Goal: Information Seeking & Learning: Learn about a topic

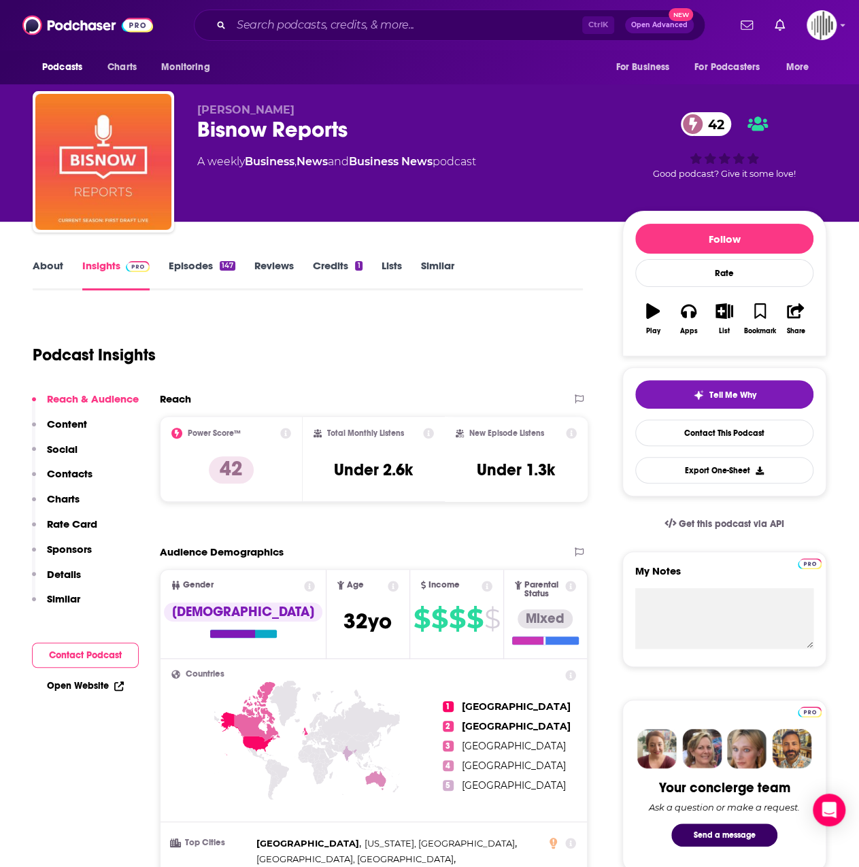
click at [353, 14] on div "Ctrl K Open Advanced New" at bounding box center [449, 25] width 511 height 31
click at [353, 18] on input "Search podcasts, credits, & more..." at bounding box center [406, 25] width 351 height 22
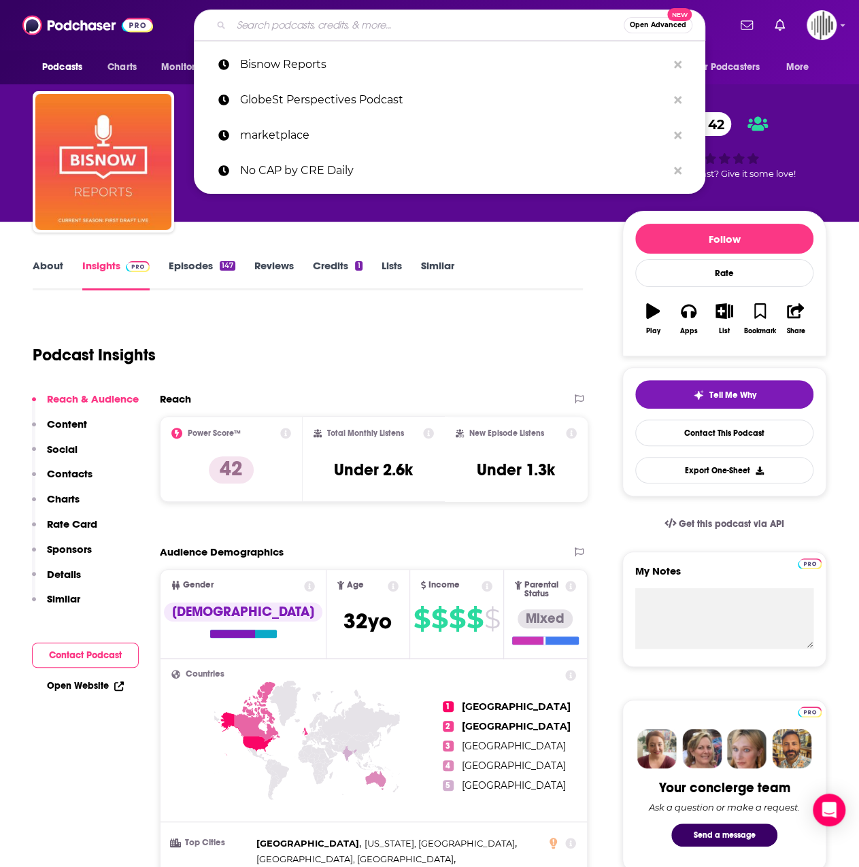
paste input "Real Perspectives Podcast"
type input "Real Perspectives Podcast"
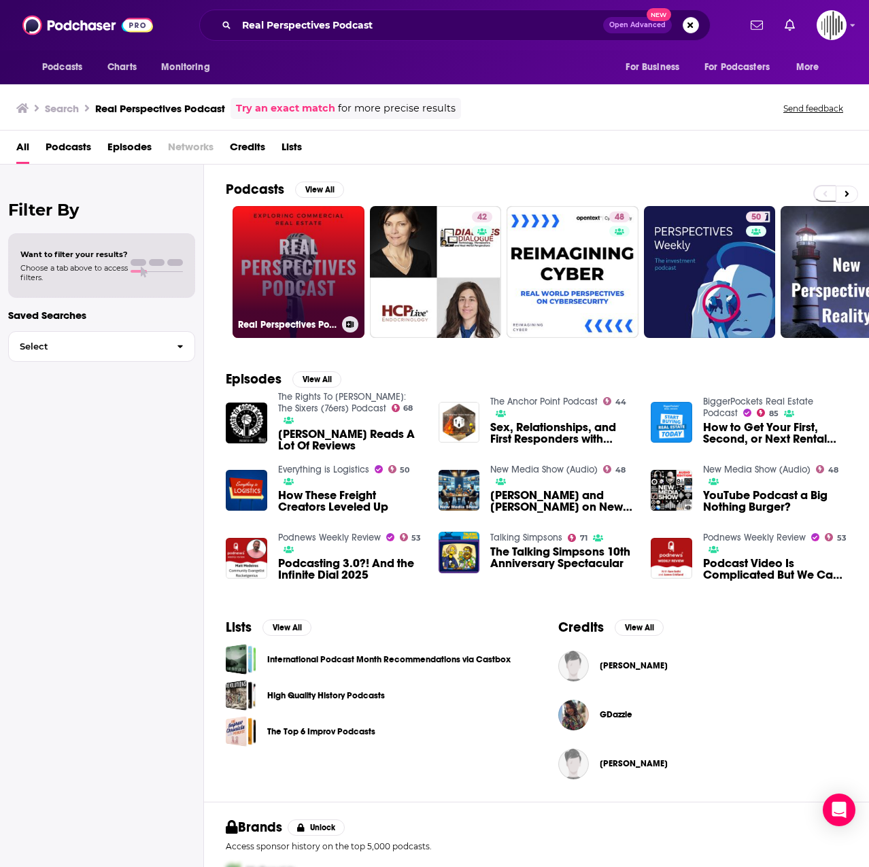
click at [341, 283] on link "Real Perspectives Podcast" at bounding box center [299, 272] width 132 height 132
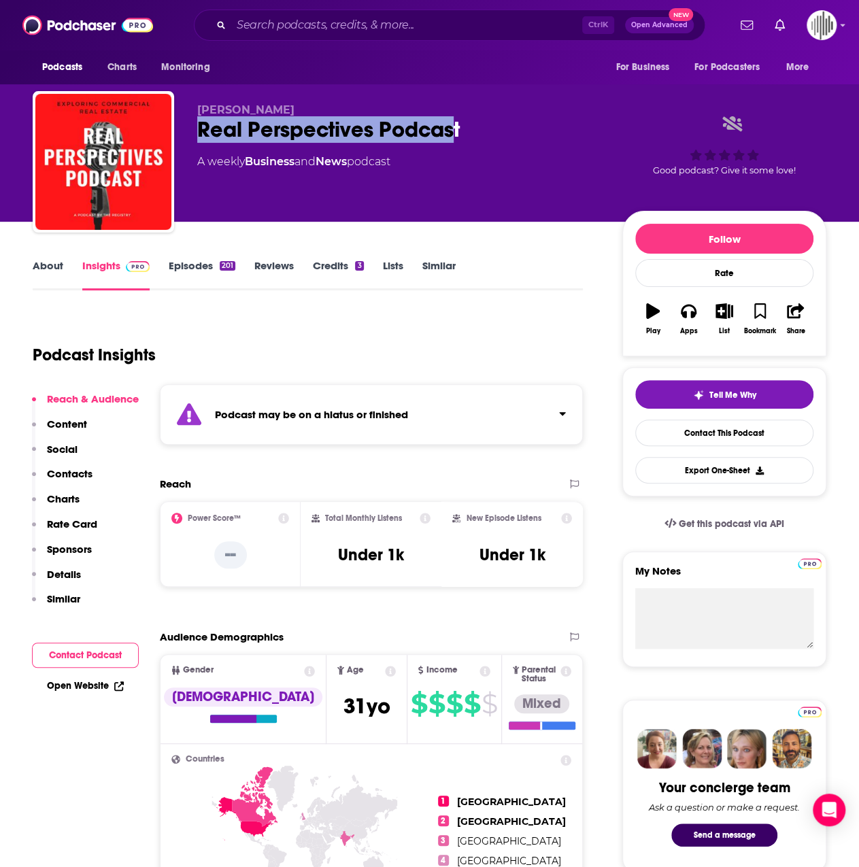
drag, startPoint x: 186, startPoint y: 124, endPoint x: 458, endPoint y: 130, distance: 272.7
click at [458, 131] on div "[PERSON_NAME] Real Perspectives Podcast A weekly Business and News podcast Good…" at bounding box center [429, 164] width 793 height 147
copy h2 "Real Perspectives Podcast"
click at [322, 10] on div "Ctrl K Open Advanced New" at bounding box center [449, 25] width 511 height 31
click at [322, 17] on input "Search podcasts, credits, & more..." at bounding box center [406, 25] width 351 height 22
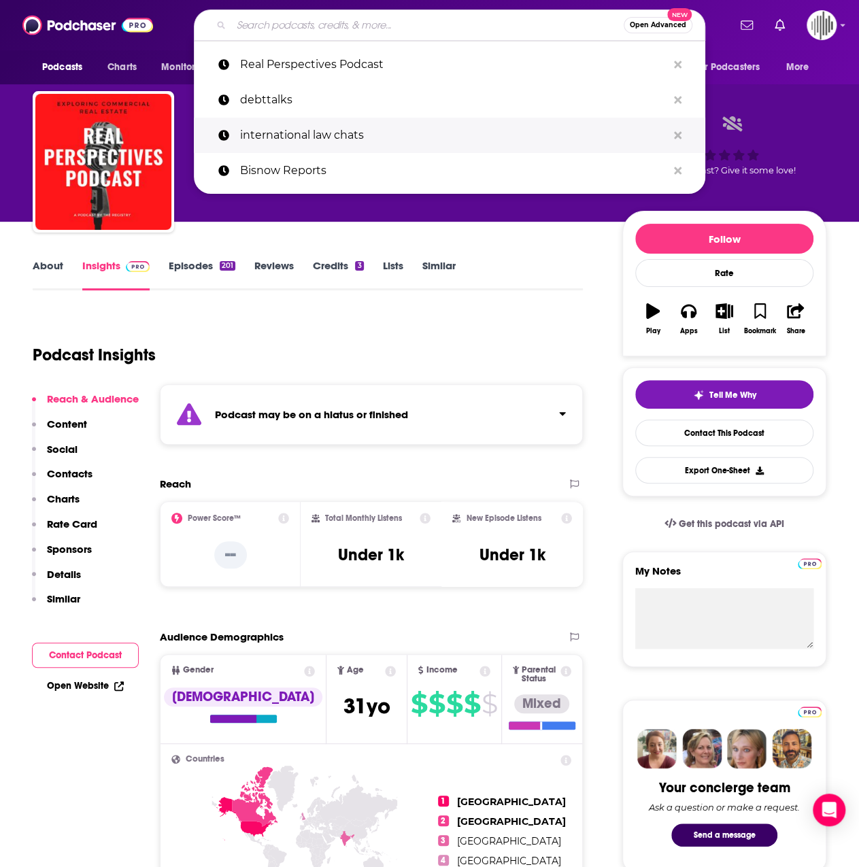
paste input "Trends & Insights: The Future of Commercial Real Estate"
type input "Trends & Insights: The Future of Commercial Real Estate"
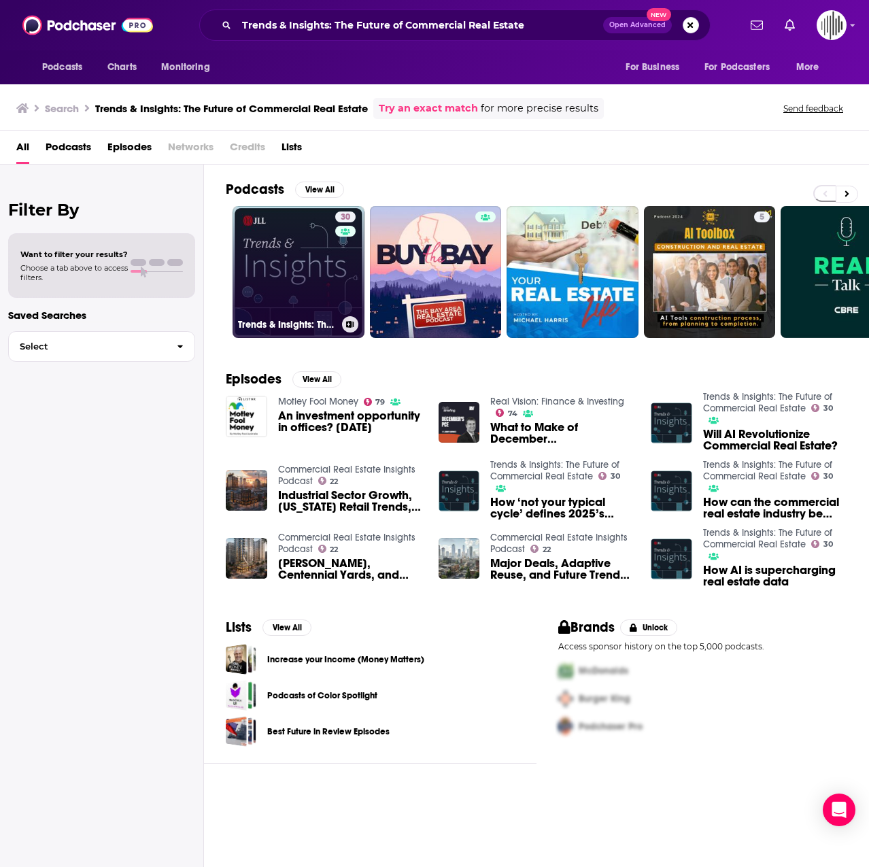
click at [319, 264] on link "30 Trends & Insights: The Future of Commercial Real Estate" at bounding box center [299, 272] width 132 height 132
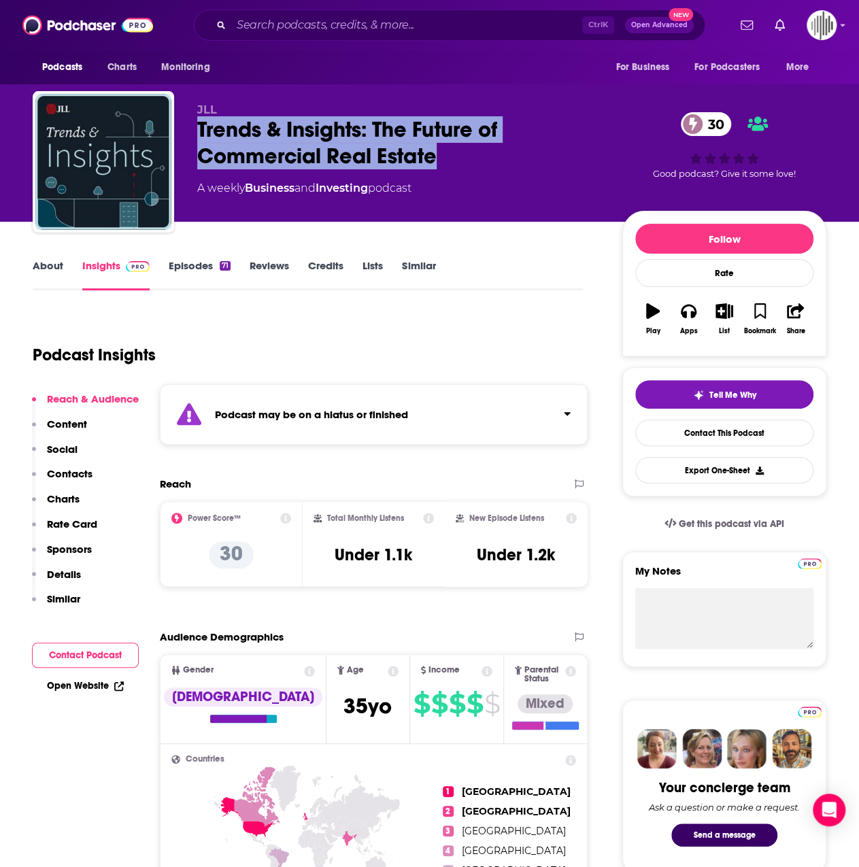
drag, startPoint x: 190, startPoint y: 125, endPoint x: 471, endPoint y: 157, distance: 282.6
click at [470, 157] on div "JLL Trends & Insights: The Future of Commercial Real Estate 30 A weekly Busines…" at bounding box center [429, 164] width 793 height 147
copy h2 "Trends & Insights: The Future of Commercial Real Estate"
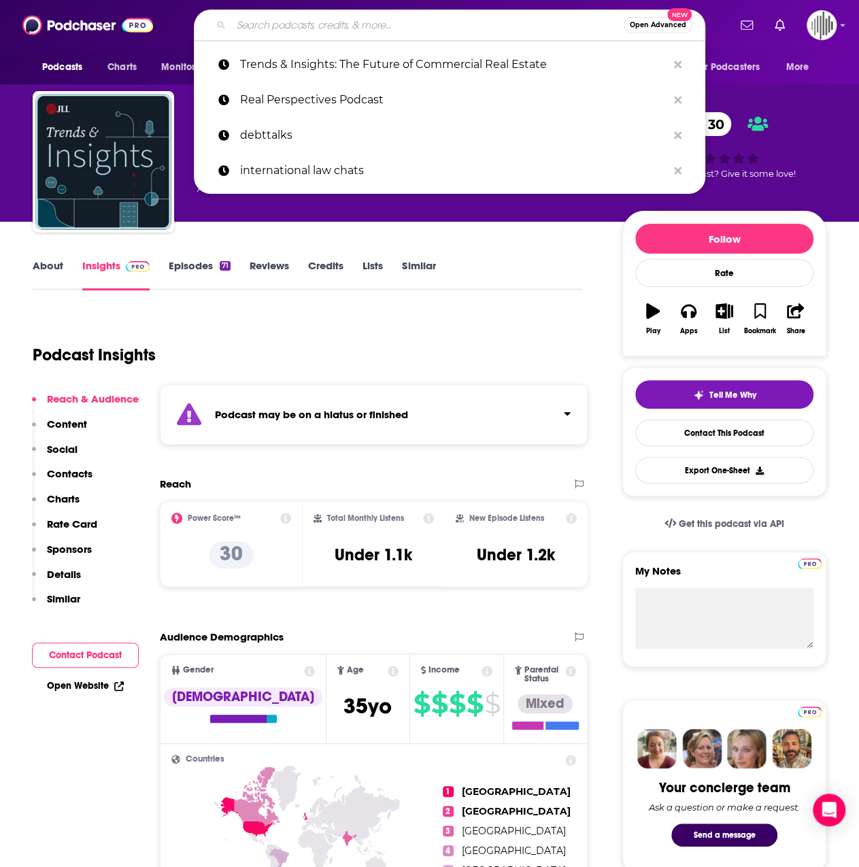
click at [270, 26] on input "Search podcasts, credits, & more..." at bounding box center [427, 25] width 392 height 22
paste input "NPR’s The Bay"
type input "NPR’s The Bay"
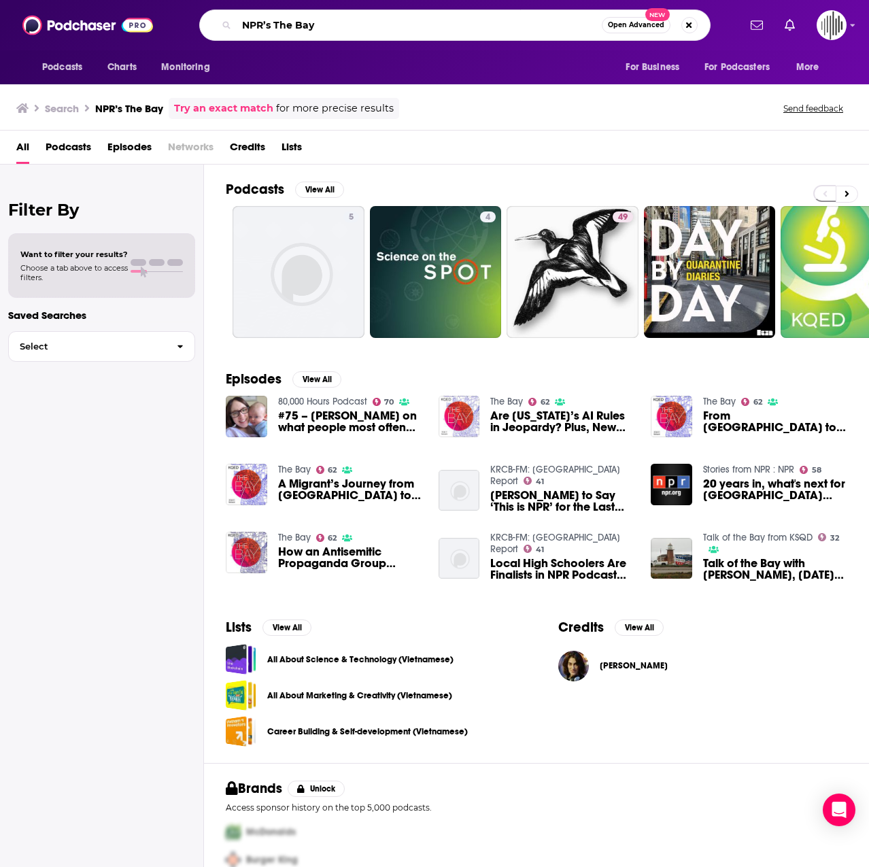
drag, startPoint x: 270, startPoint y: 24, endPoint x: 160, endPoint y: 28, distance: 109.5
click at [160, 28] on div "Podcasts Charts Monitoring NPR’s The Bay Open Advanced New For Business For Pod…" at bounding box center [449, 25] width 579 height 31
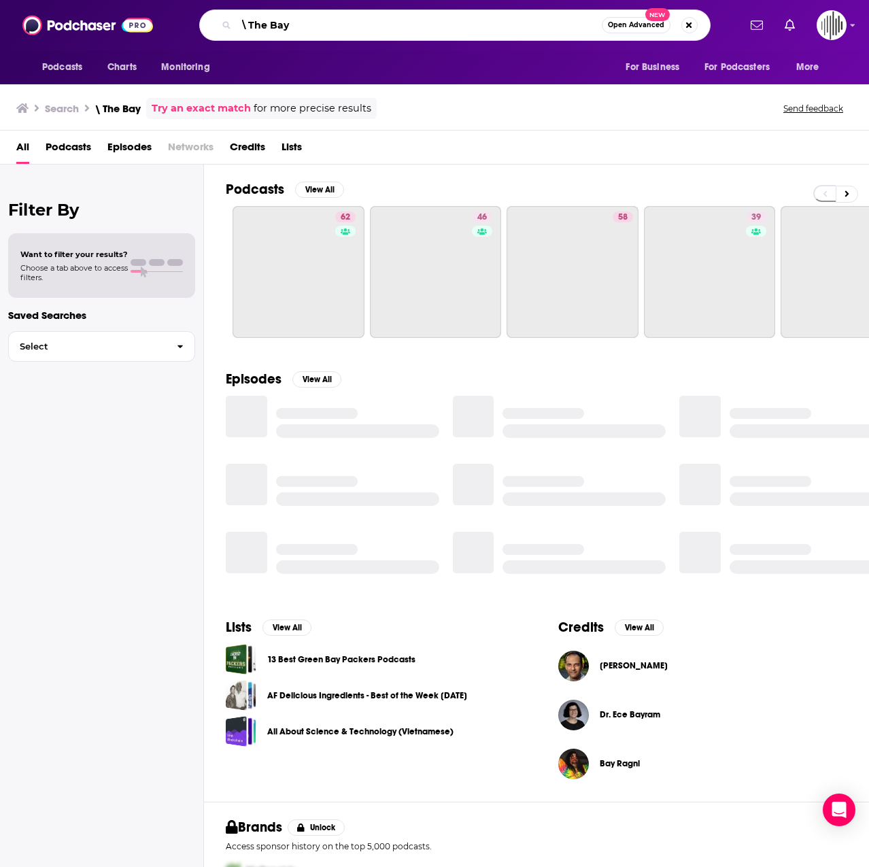
click at [247, 24] on input "\ The Bay" at bounding box center [419, 25] width 365 height 22
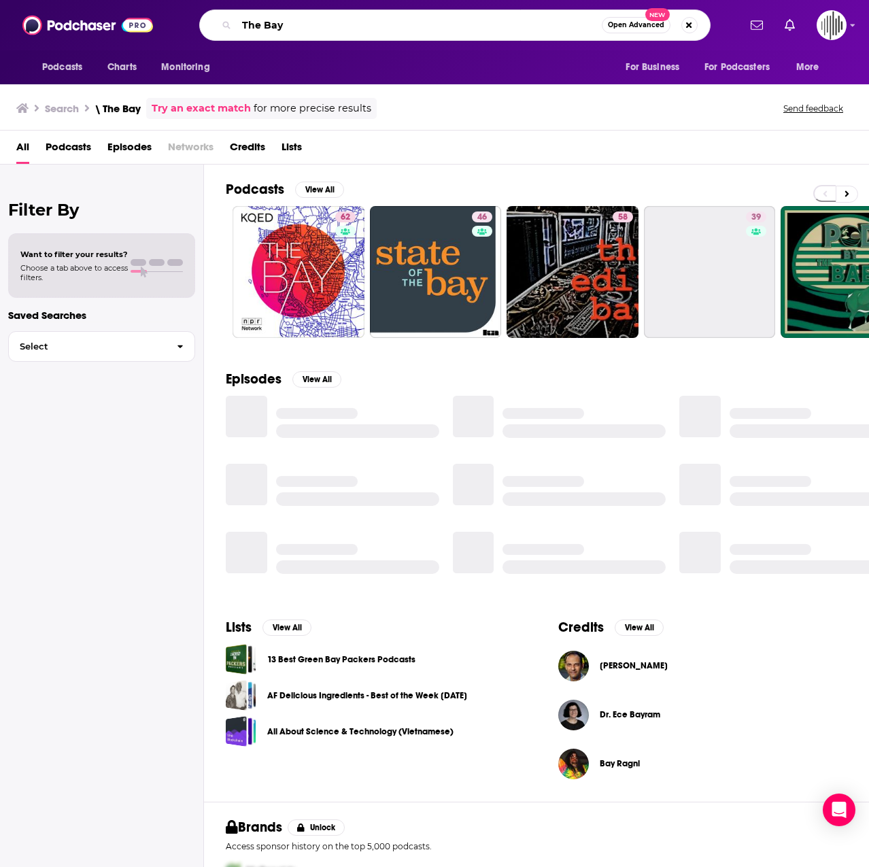
type input "The Bay"
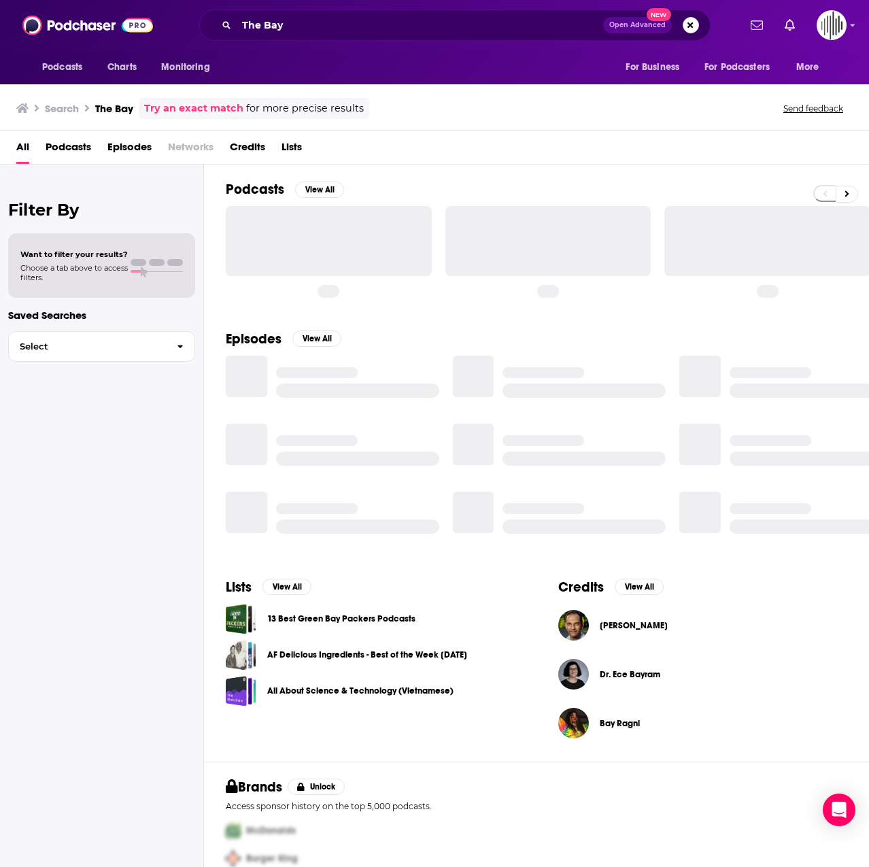
click at [296, 230] on div at bounding box center [329, 240] width 206 height 69
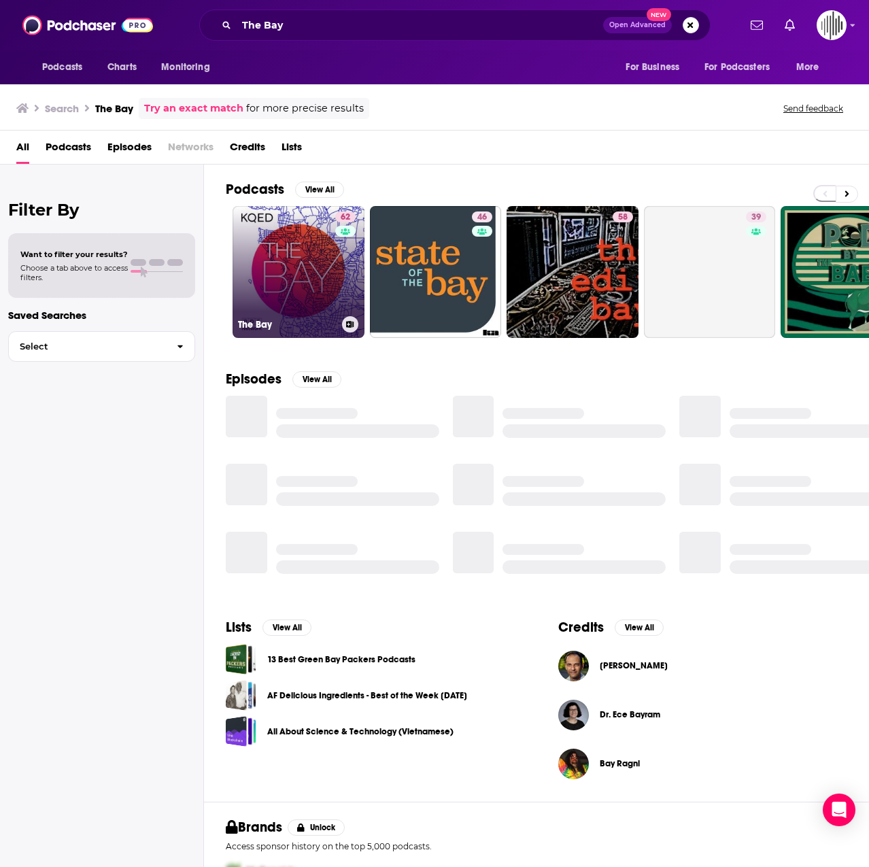
click at [308, 268] on link "62 The Bay" at bounding box center [299, 272] width 132 height 132
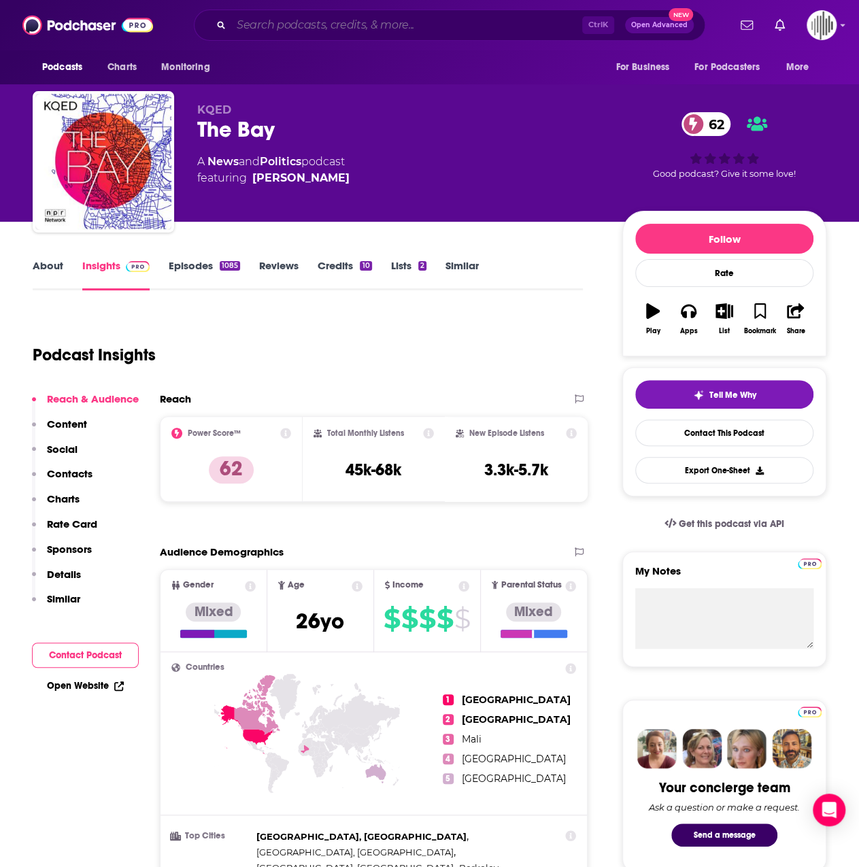
click at [292, 31] on input "Search podcasts, credits, & more..." at bounding box center [406, 25] width 351 height 22
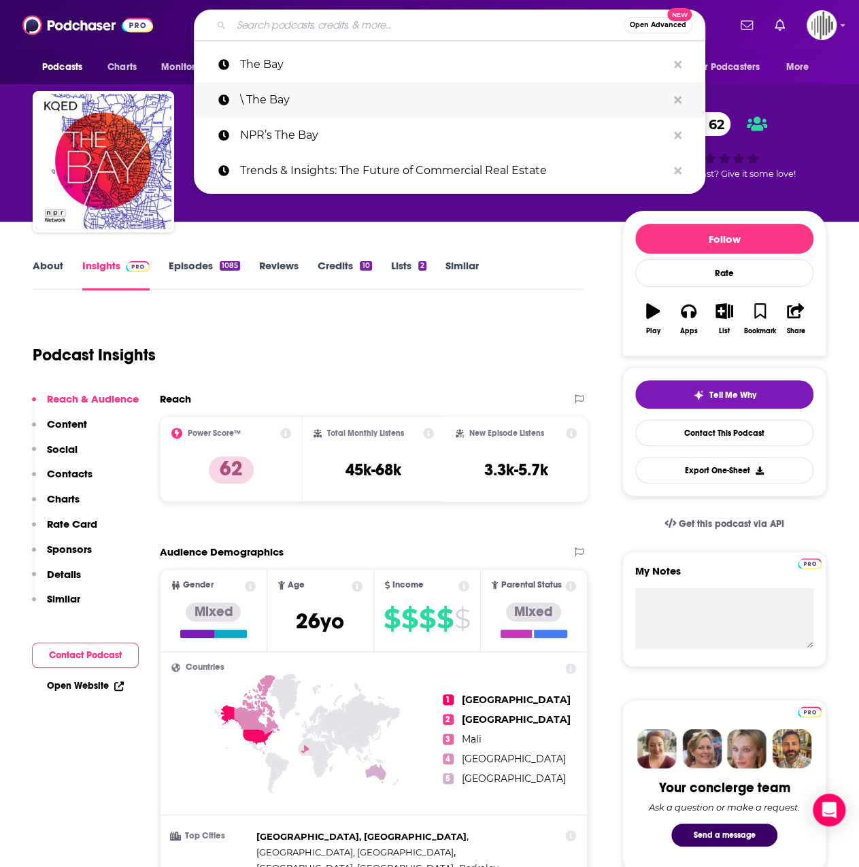
paste input "Real Talk: Real Estate Discussions with [PERSON_NAME]"
type input "Real Talk: Real Estate Discussions with [PERSON_NAME]"
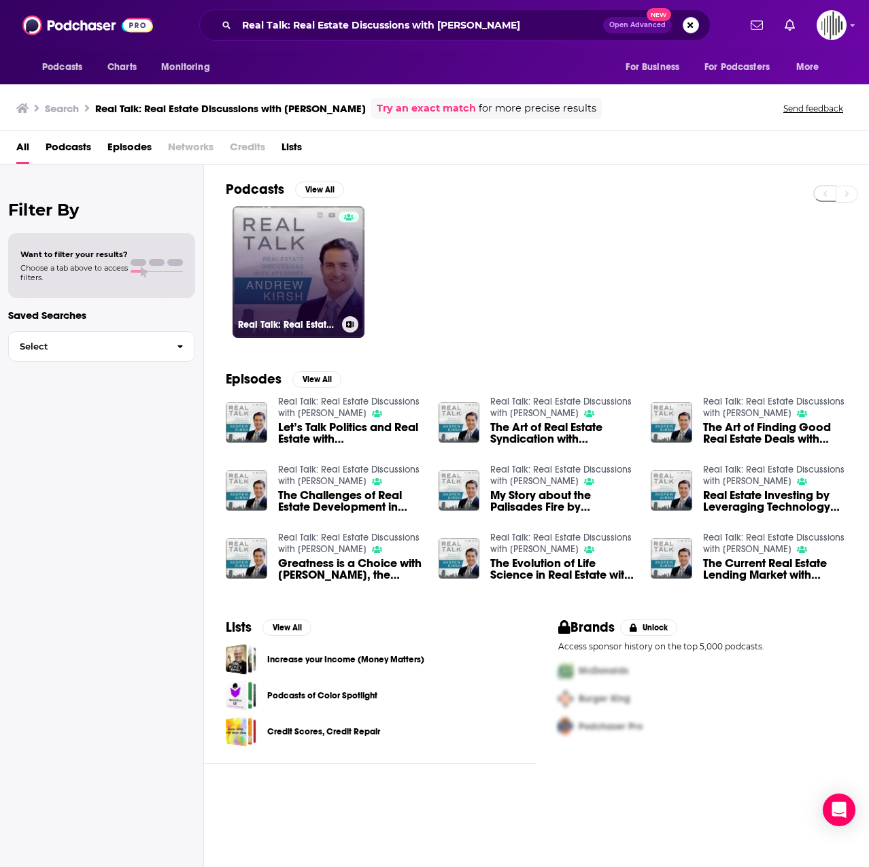
click at [261, 225] on link "Real Talk: Real Estate Discussions with [PERSON_NAME]" at bounding box center [299, 272] width 132 height 132
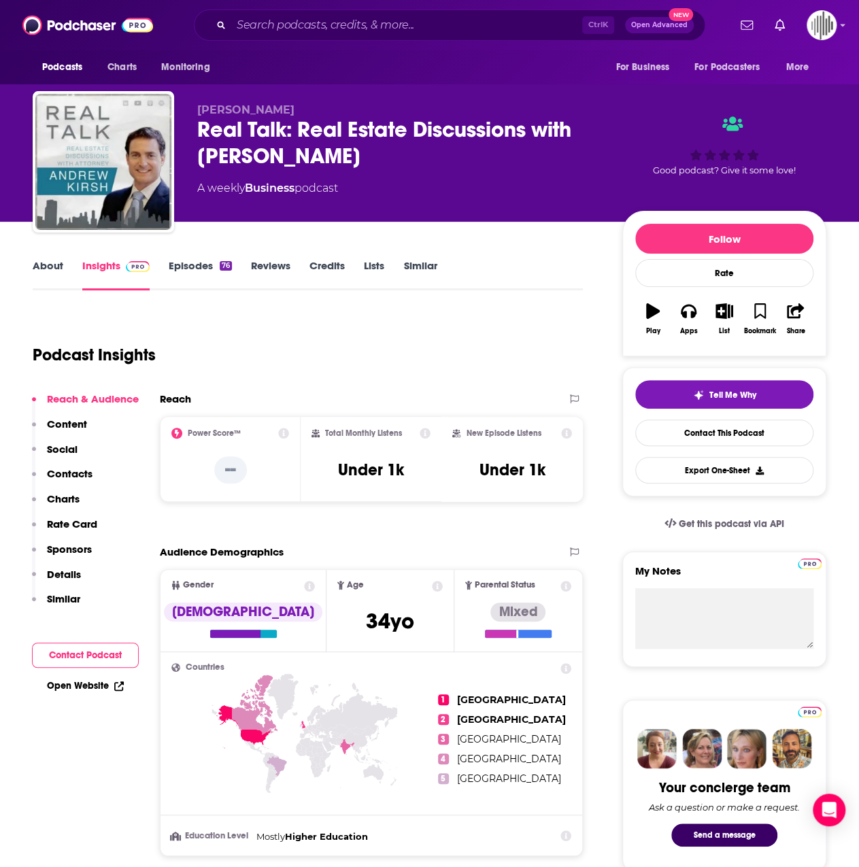
click at [203, 273] on link "Episodes 76" at bounding box center [200, 274] width 63 height 31
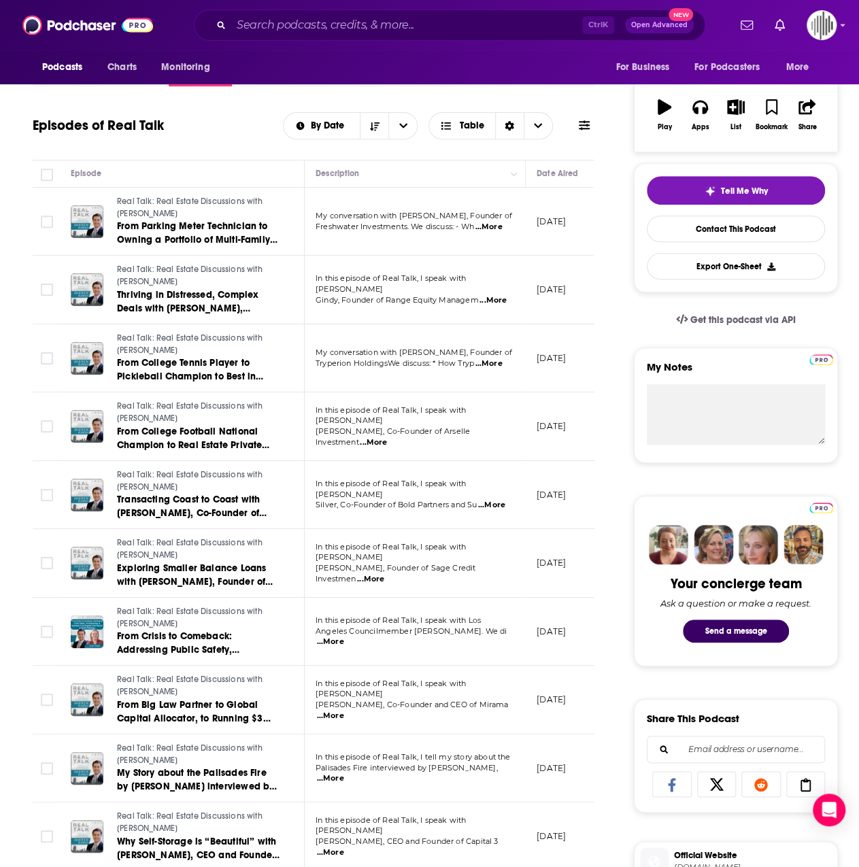
scroll to position [340, 0]
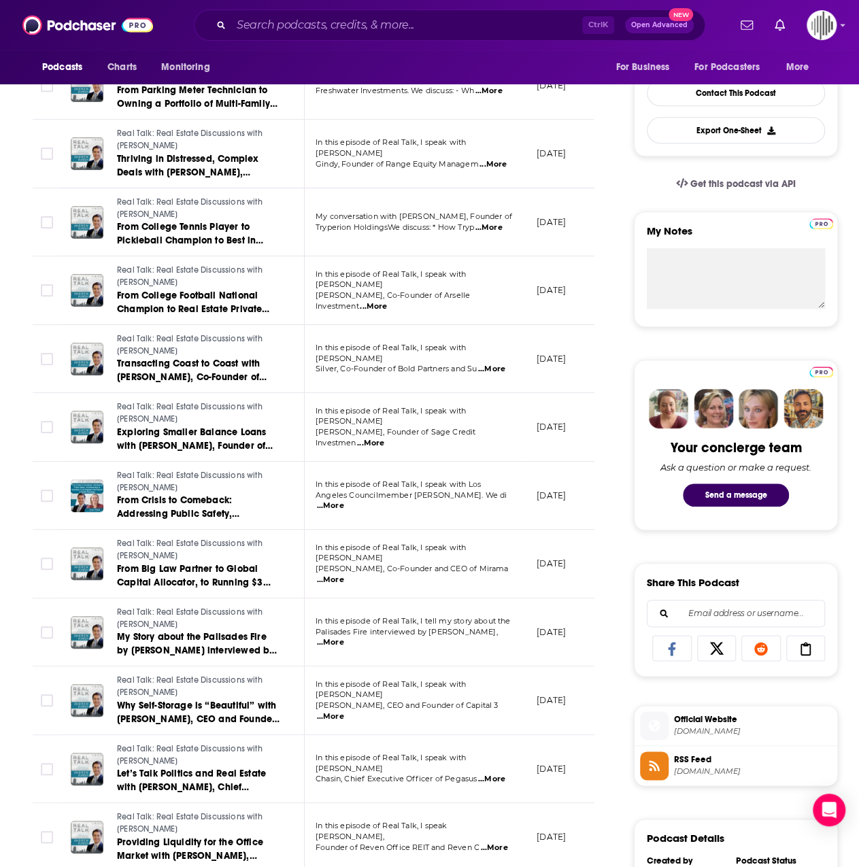
click at [437, 394] on td "In this episode of Real Talk, I speak with [PERSON_NAME], Founder of Sage Credi…" at bounding box center [415, 427] width 221 height 69
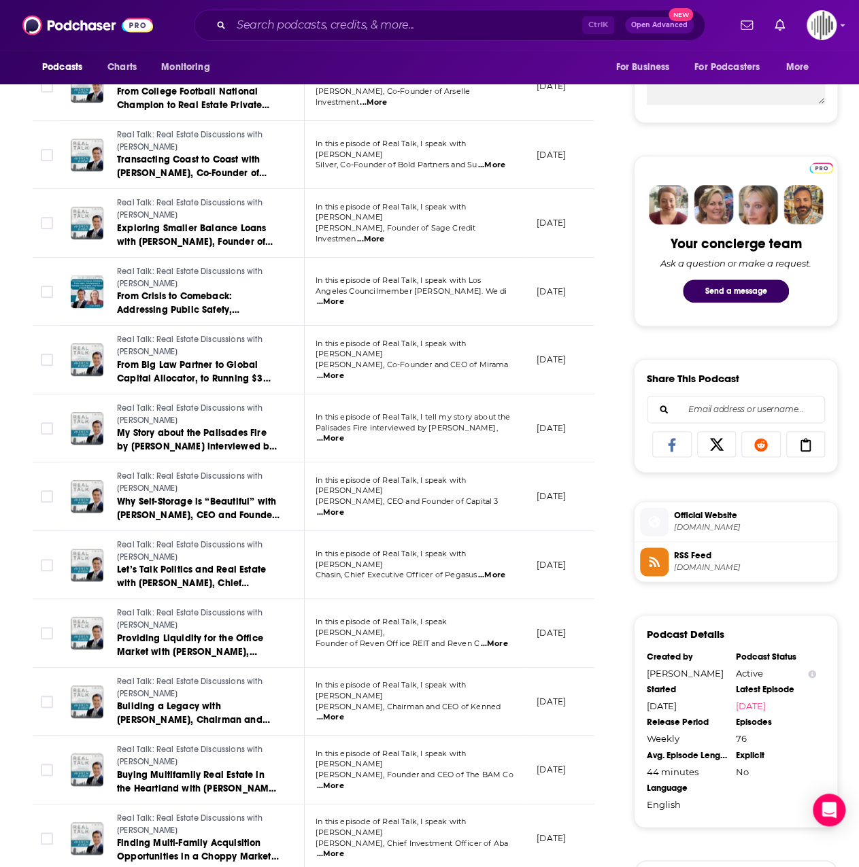
click at [495, 571] on span "...More" at bounding box center [491, 575] width 27 height 11
drag, startPoint x: 462, startPoint y: 298, endPoint x: 482, endPoint y: 313, distance: 25.3
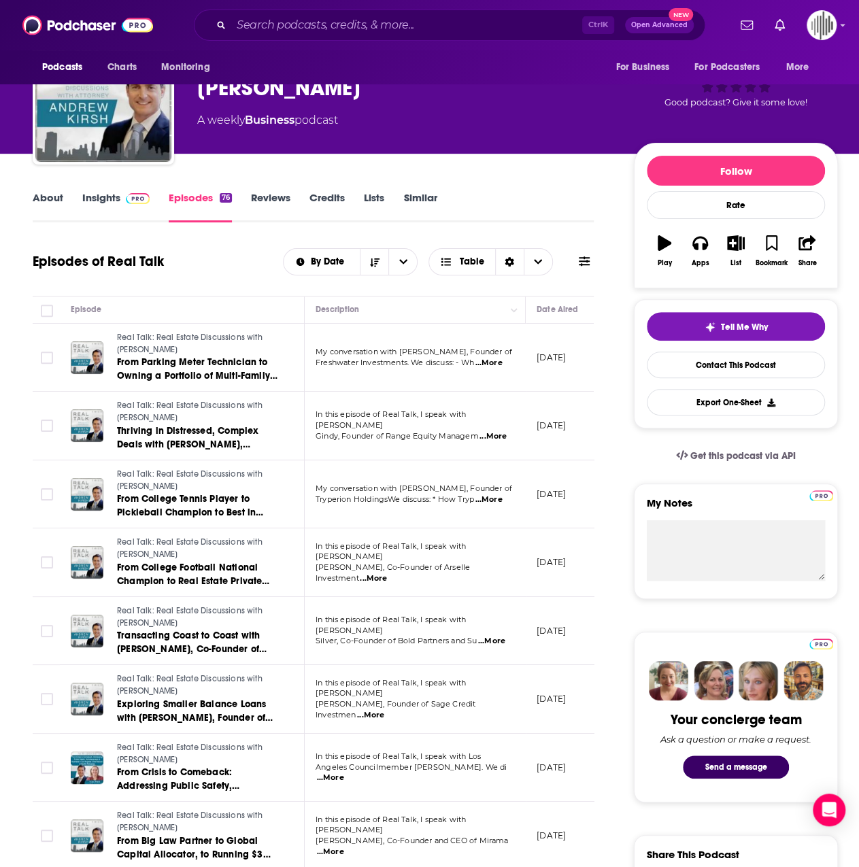
scroll to position [0, 0]
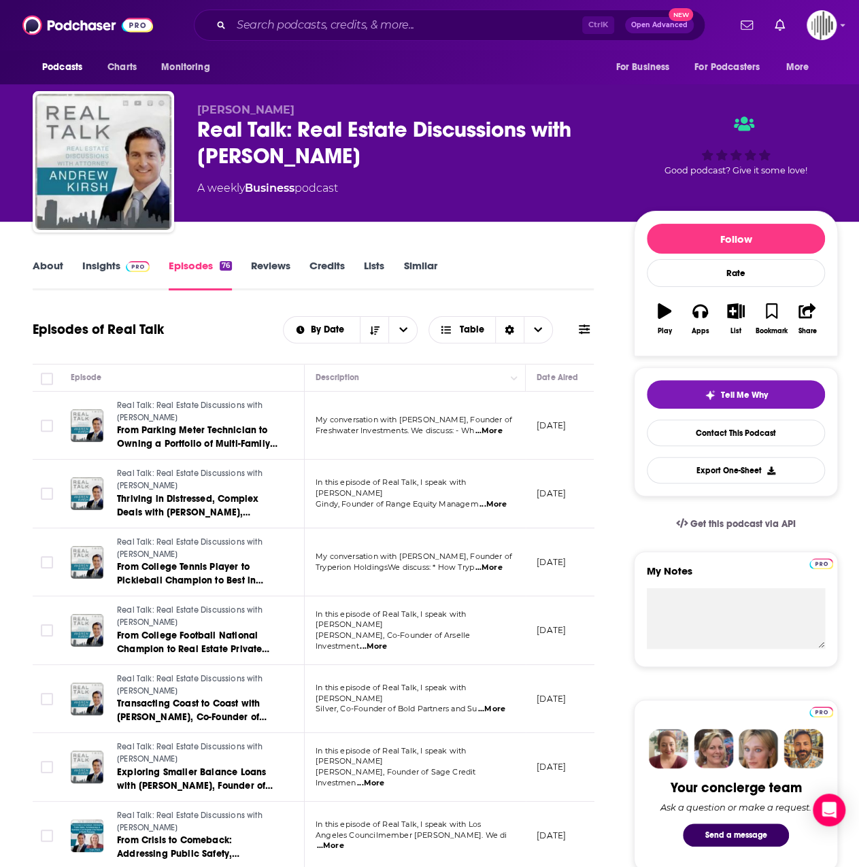
click at [46, 267] on link "About" at bounding box center [48, 274] width 31 height 31
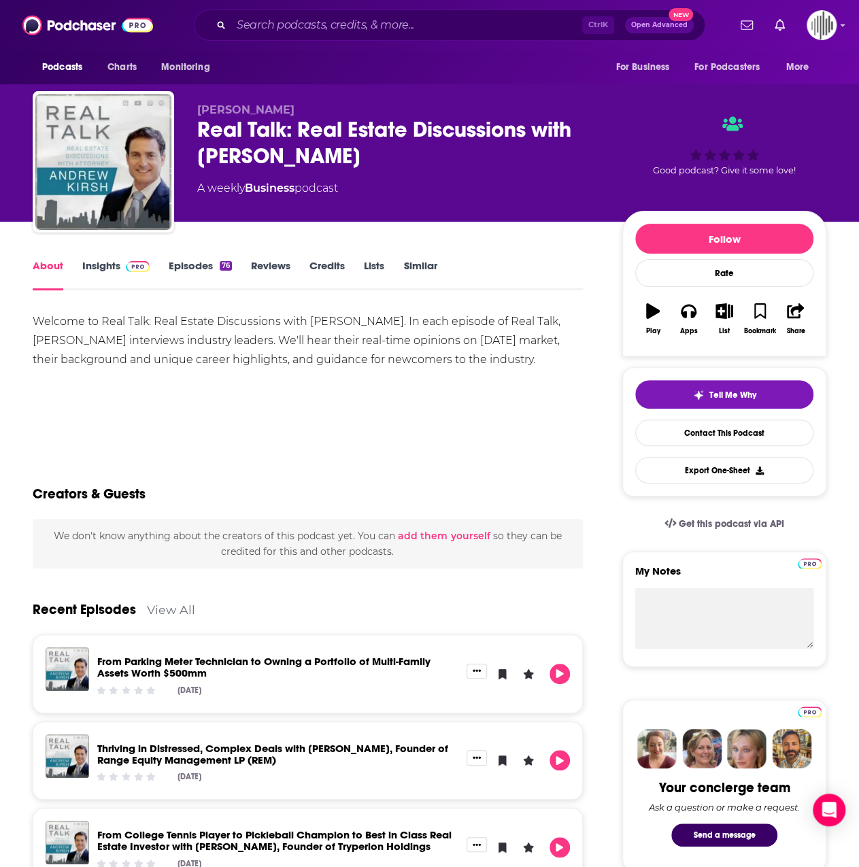
click at [115, 270] on link "Insights" at bounding box center [115, 274] width 67 height 31
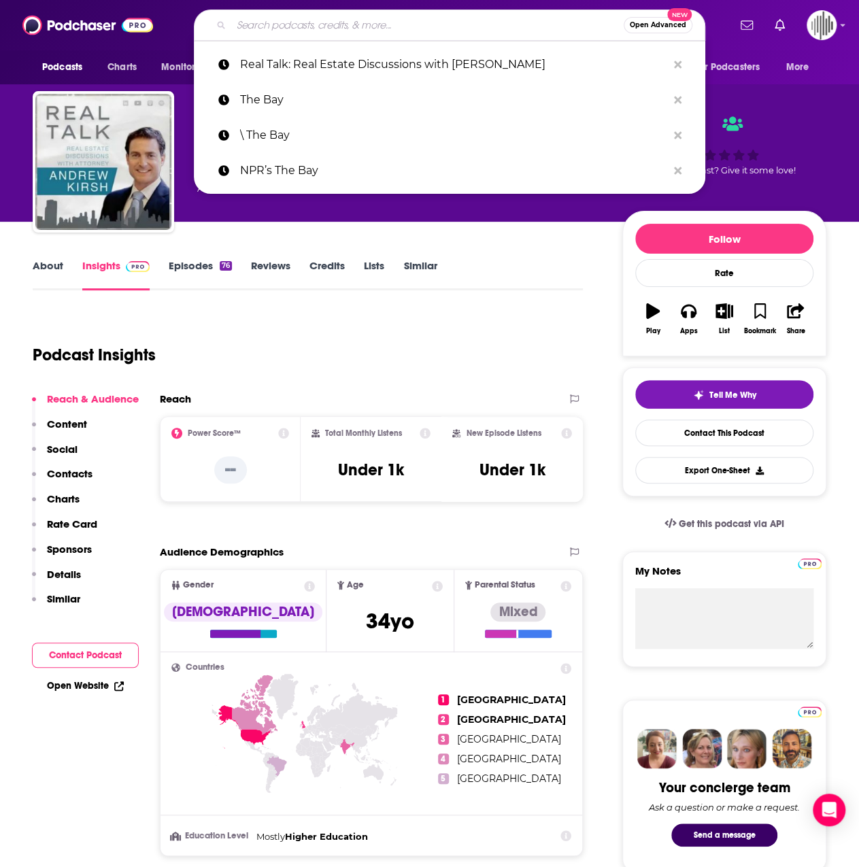
click at [347, 32] on input "Search podcasts, credits, & more..." at bounding box center [427, 25] width 392 height 22
paste input "NAIOP [GEOGRAPHIC_DATA] Area Chapter"
type input "NAIOP [GEOGRAPHIC_DATA] Area Chapter"
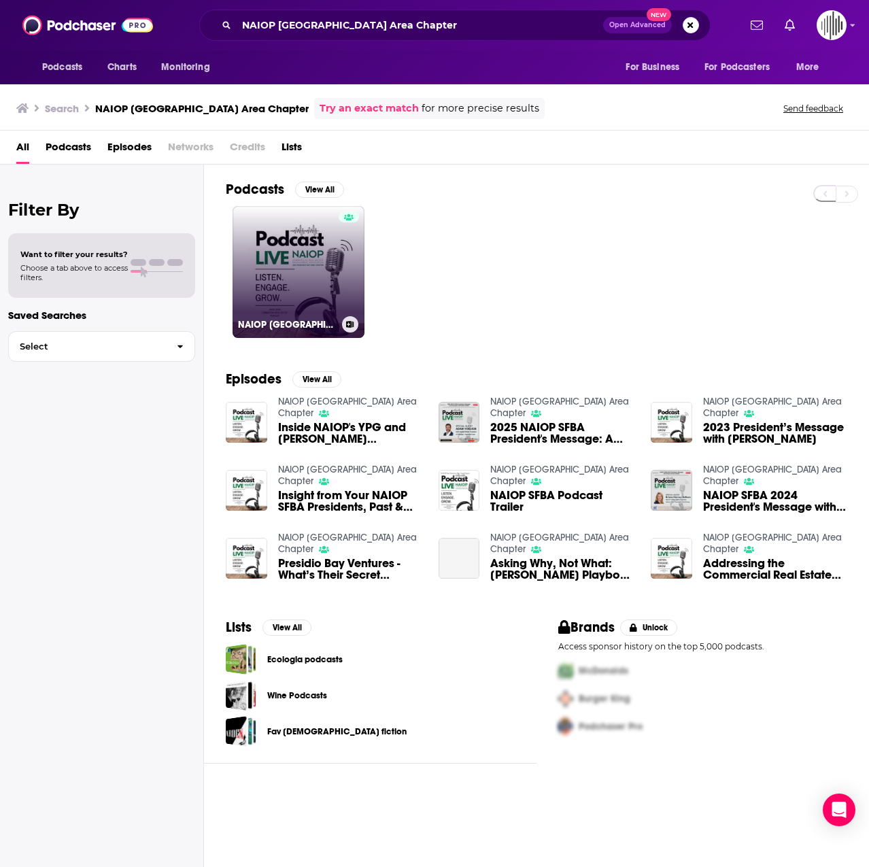
click at [284, 226] on link "NAIOP [GEOGRAPHIC_DATA] Area Chapter" at bounding box center [299, 272] width 132 height 132
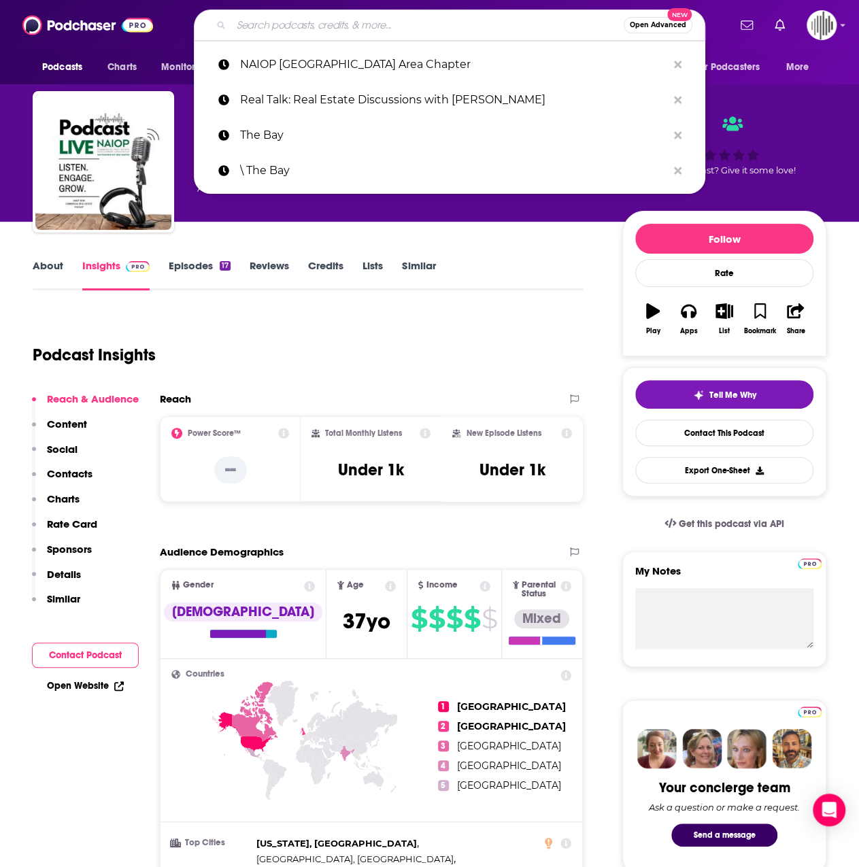
click at [321, 18] on input "Search podcasts, credits, & more..." at bounding box center [427, 25] width 392 height 22
paste input "~Average Reach Per Episode:"
type input "~Average Reach Per Episode:"
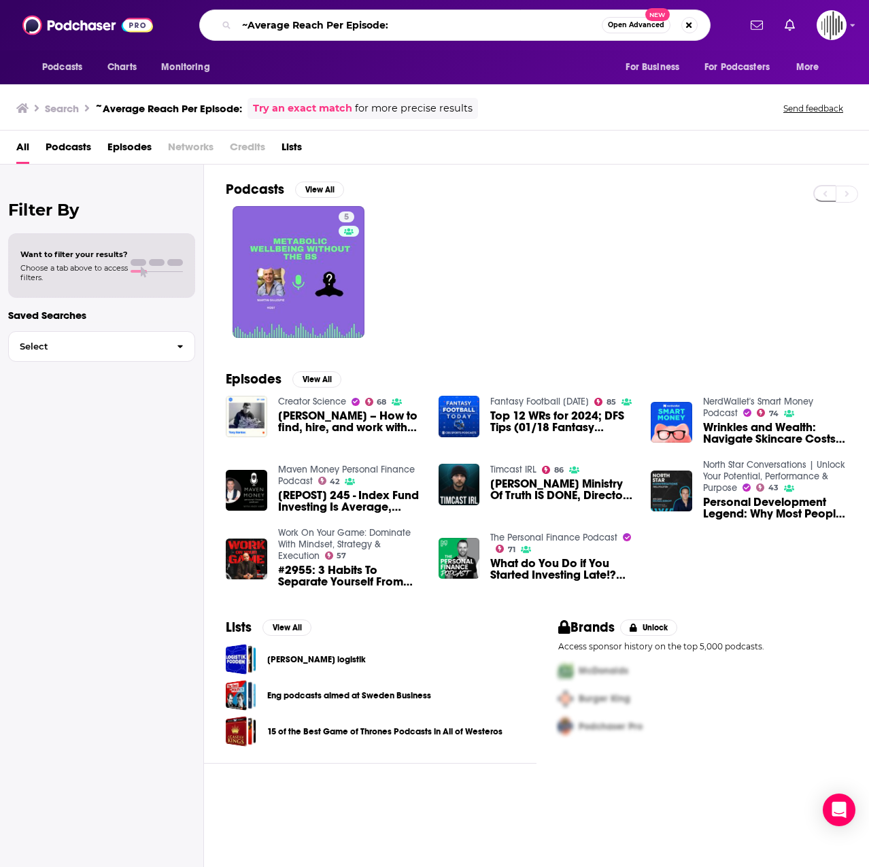
drag, startPoint x: 399, startPoint y: 27, endPoint x: 103, endPoint y: 31, distance: 295.8
click at [131, 27] on div "Podcasts Charts Monitoring ~Average Reach Per Episode: Open Advanced New For Bu…" at bounding box center [434, 25] width 869 height 50
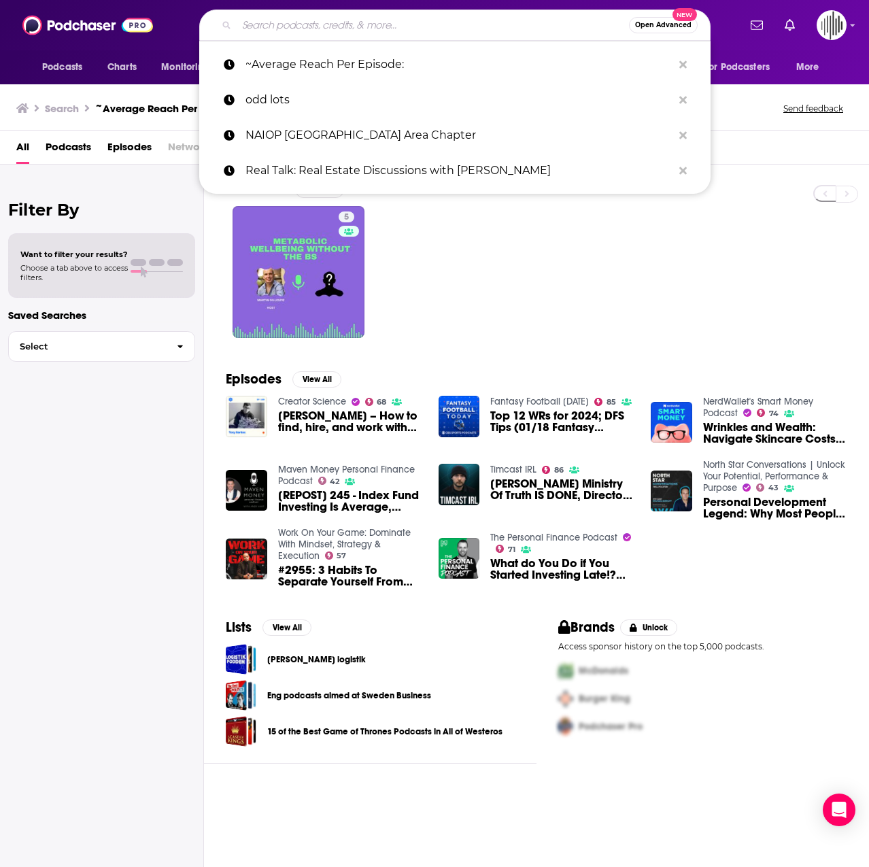
paste input "The Best Ever CRE Show"
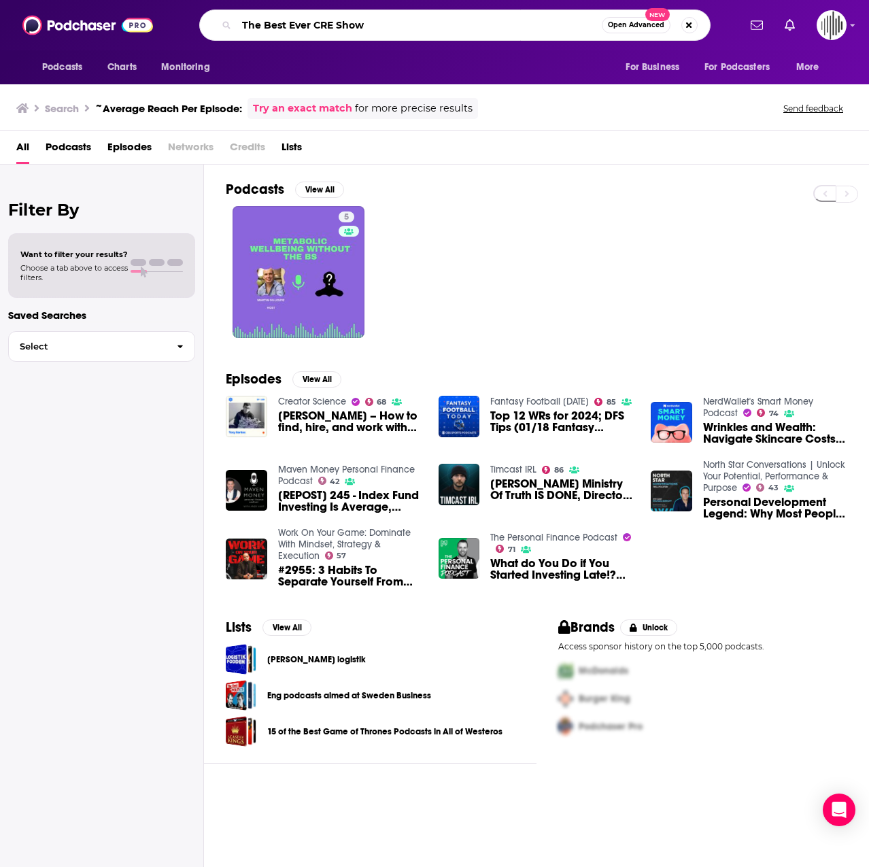
type input "The Best Ever CRE Show"
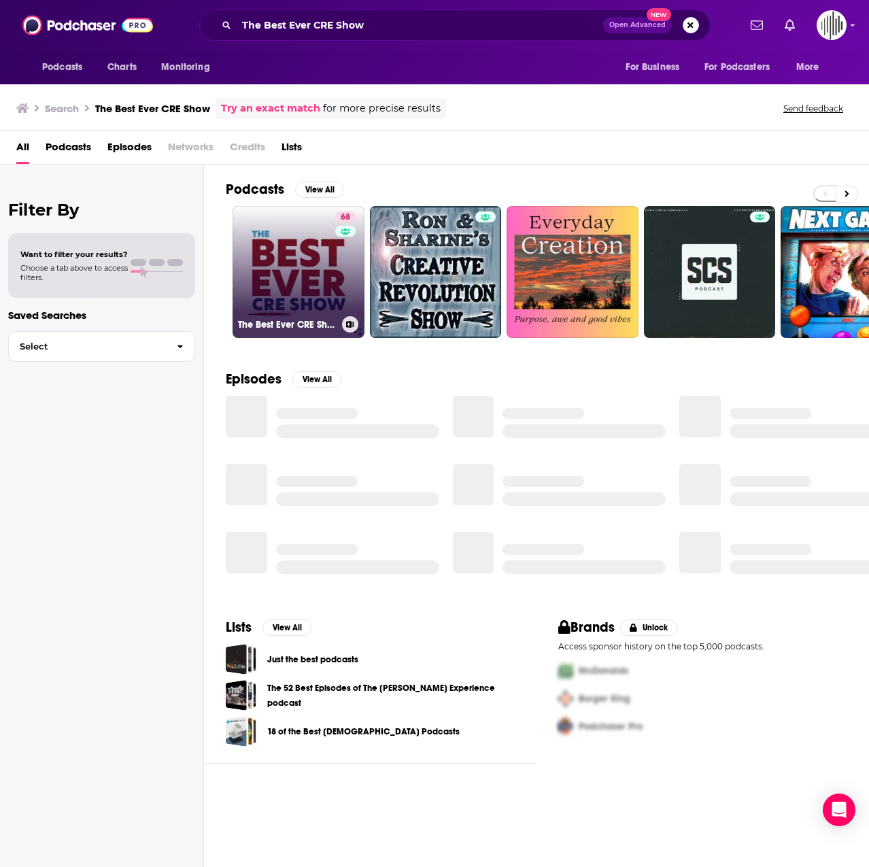
click at [299, 277] on link "68 The Best Ever CRE Show" at bounding box center [299, 272] width 132 height 132
